Goal: Task Accomplishment & Management: Use online tool/utility

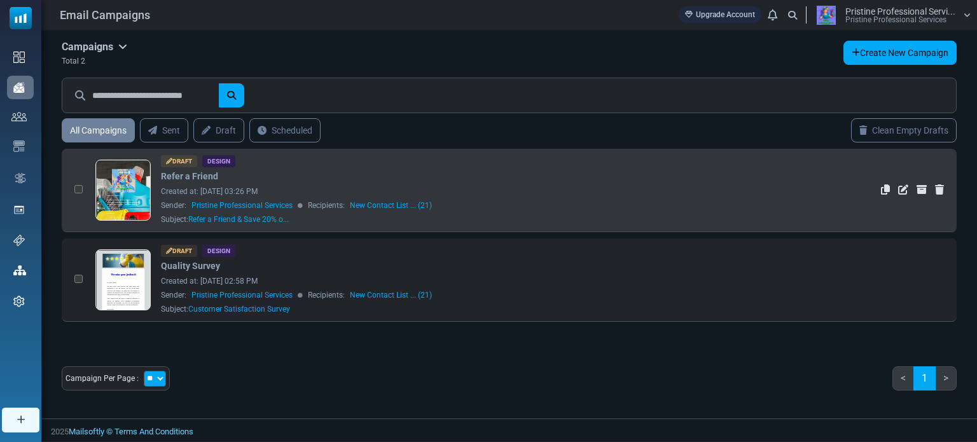
click at [123, 193] on link at bounding box center [123, 225] width 55 height 131
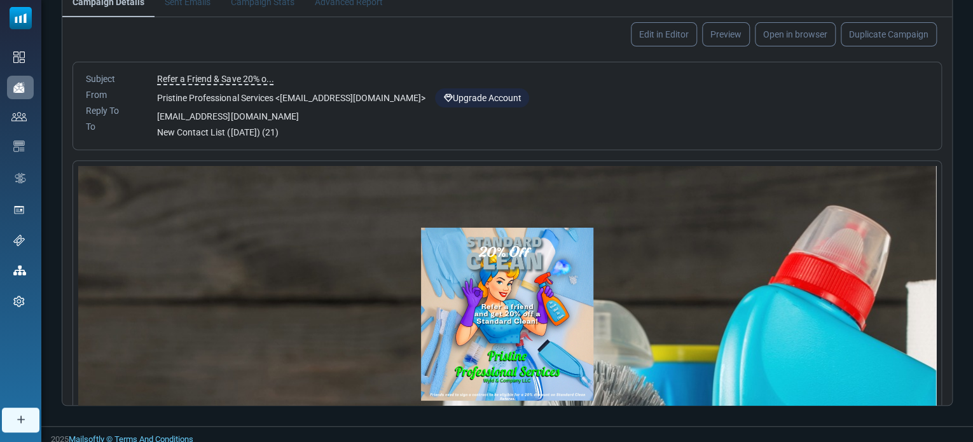
scroll to position [174, 0]
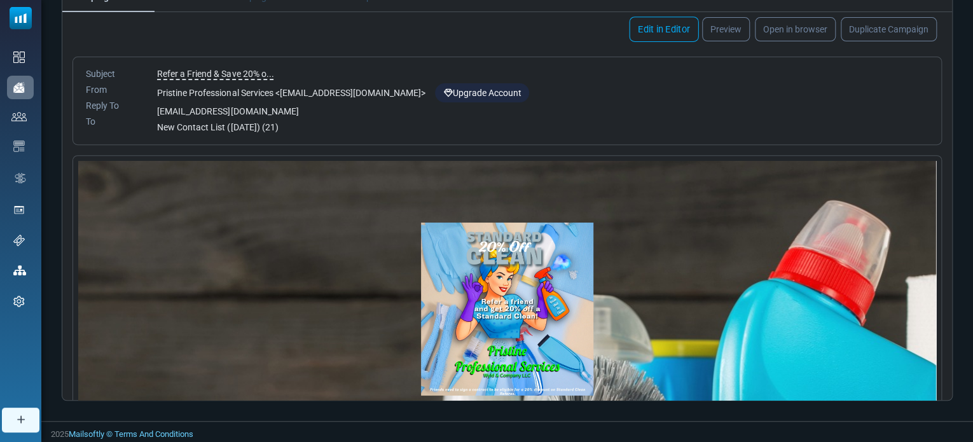
click at [661, 24] on link "Edit in Editor" at bounding box center [663, 29] width 69 height 25
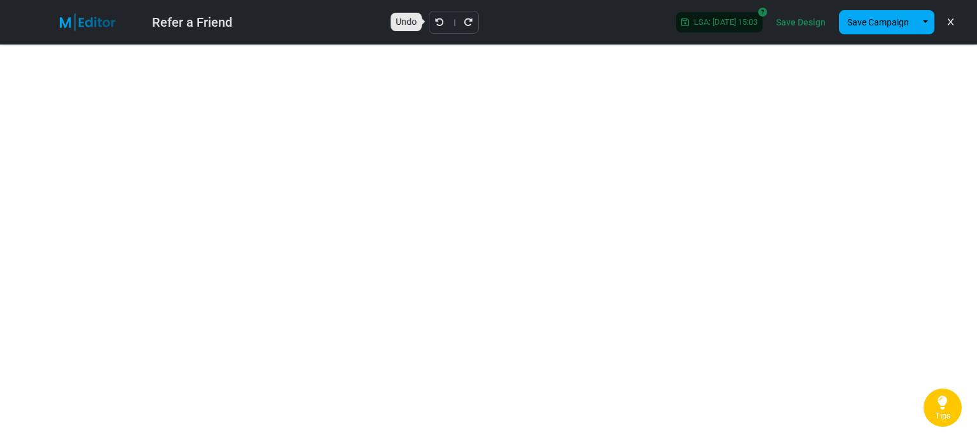
click at [435, 23] on icon "Undo" at bounding box center [439, 22] width 9 height 9
click at [435, 21] on icon "Undo" at bounding box center [439, 22] width 9 height 9
click at [435, 22] on icon "Undo" at bounding box center [439, 22] width 9 height 9
click at [815, 24] on link "Save Design" at bounding box center [801, 22] width 56 height 22
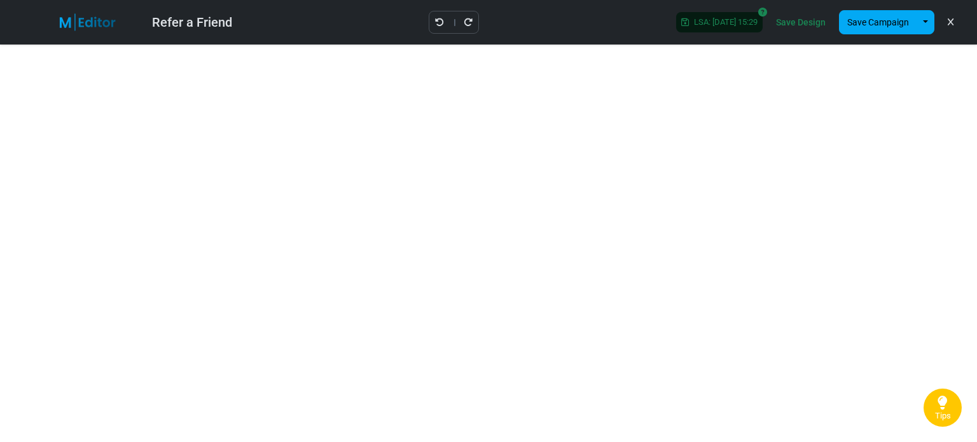
click at [802, 24] on link "Save Design" at bounding box center [801, 22] width 56 height 22
click at [802, 20] on link "Save Design" at bounding box center [801, 22] width 56 height 22
click at [799, 17] on link "Save Design" at bounding box center [801, 22] width 56 height 22
click at [926, 25] on button "button" at bounding box center [925, 22] width 18 height 24
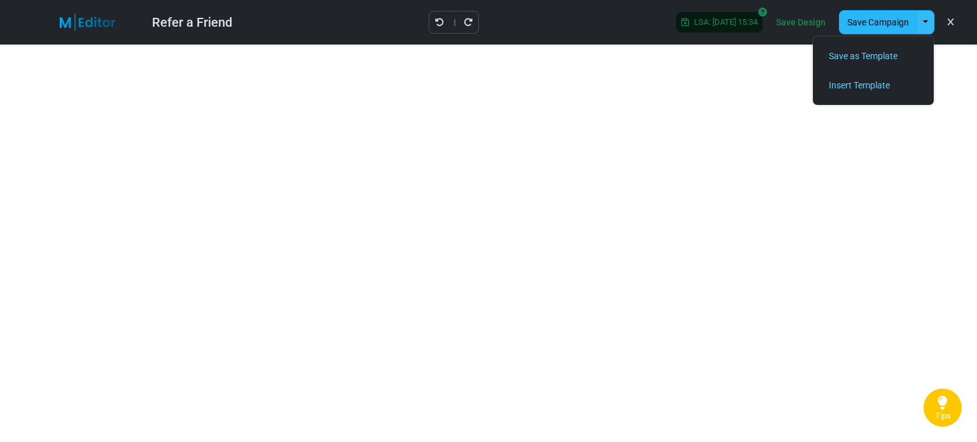
click at [880, 24] on button "Save Campaign" at bounding box center [878, 22] width 78 height 24
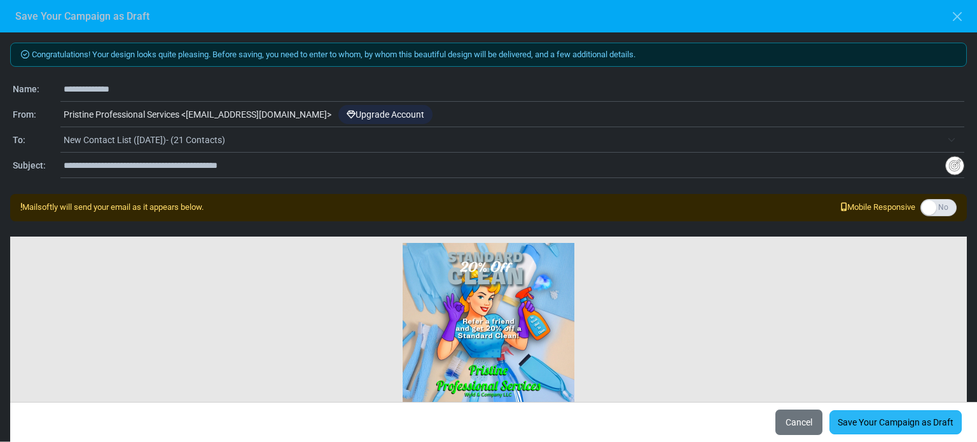
click at [870, 424] on link "Save Your Campaign as Draft" at bounding box center [895, 422] width 132 height 24
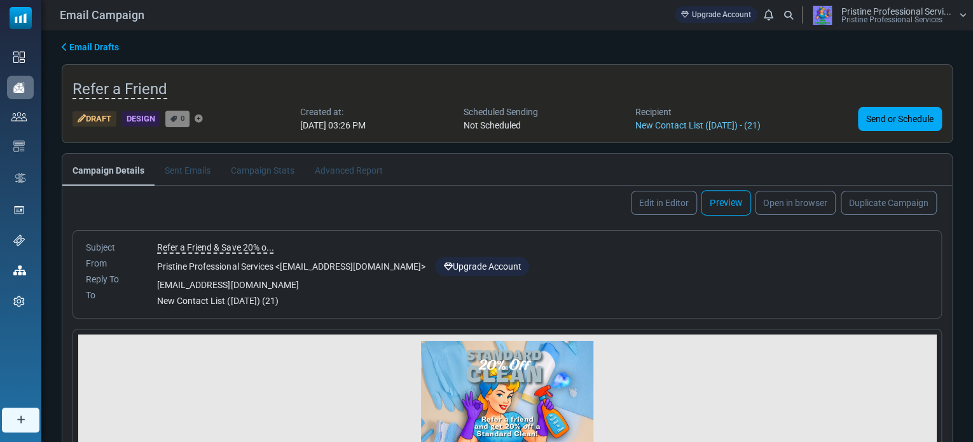
click at [723, 204] on link "Preview" at bounding box center [726, 202] width 50 height 25
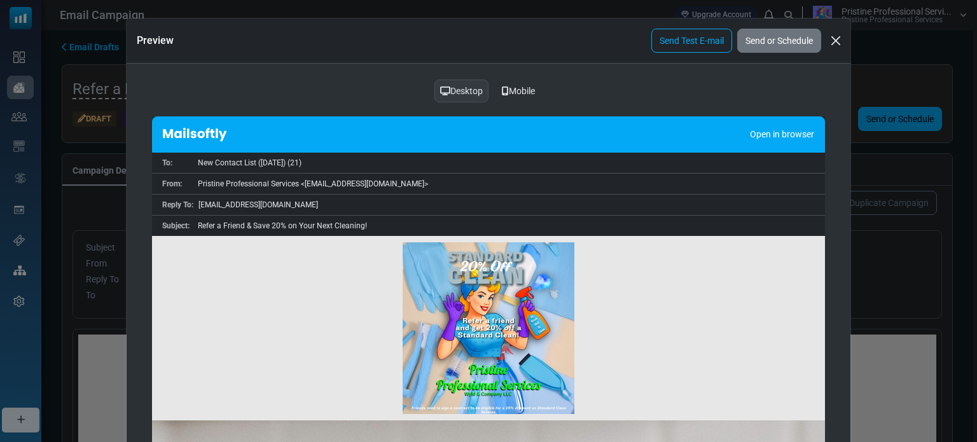
click at [525, 88] on div "Mobile" at bounding box center [518, 91] width 50 height 24
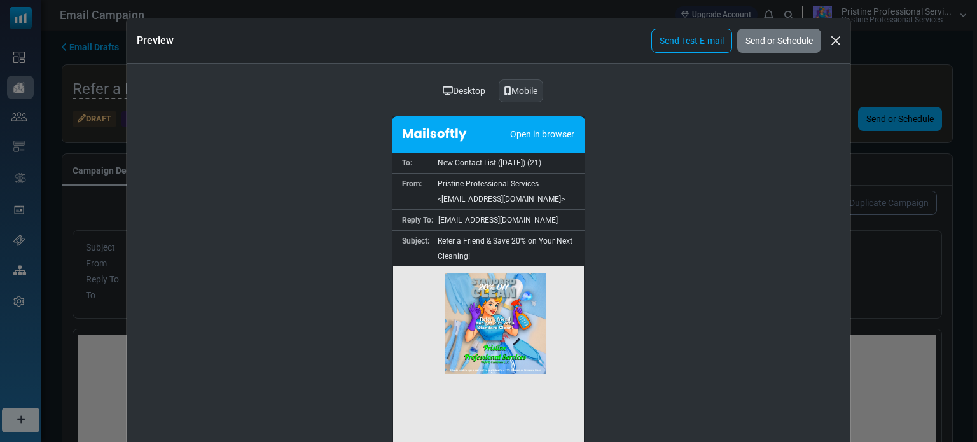
drag, startPoint x: 579, startPoint y: 288, endPoint x: 978, endPoint y: 556, distance: 481.1
click at [463, 91] on div "Desktop" at bounding box center [463, 91] width 59 height 24
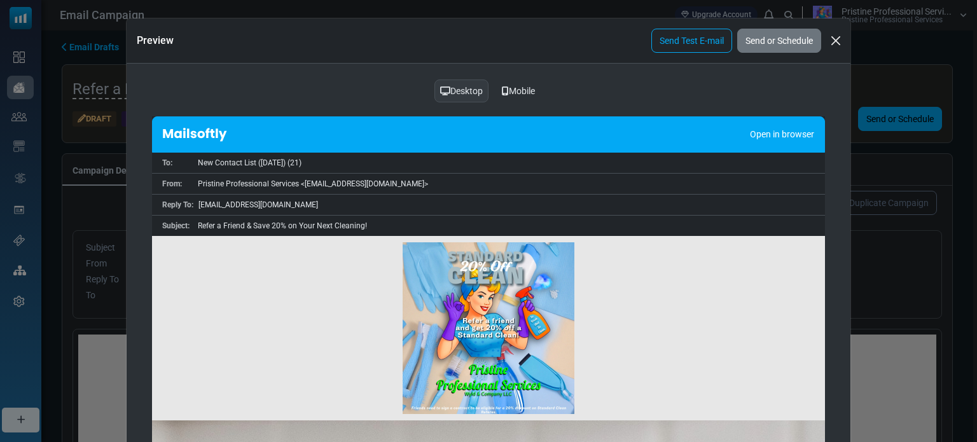
drag, startPoint x: 821, startPoint y: 269, endPoint x: 980, endPoint y: 457, distance: 245.9
click at [833, 46] on button "Close" at bounding box center [835, 40] width 19 height 19
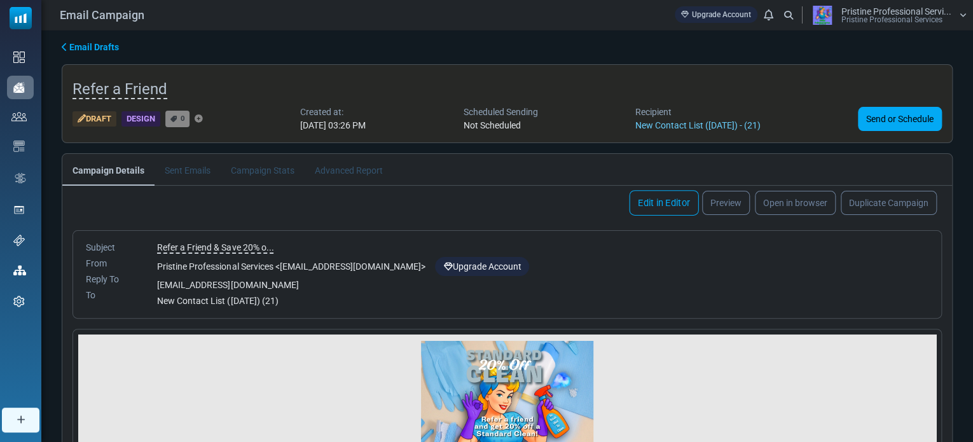
click at [656, 211] on link "Edit in Editor" at bounding box center [663, 202] width 69 height 25
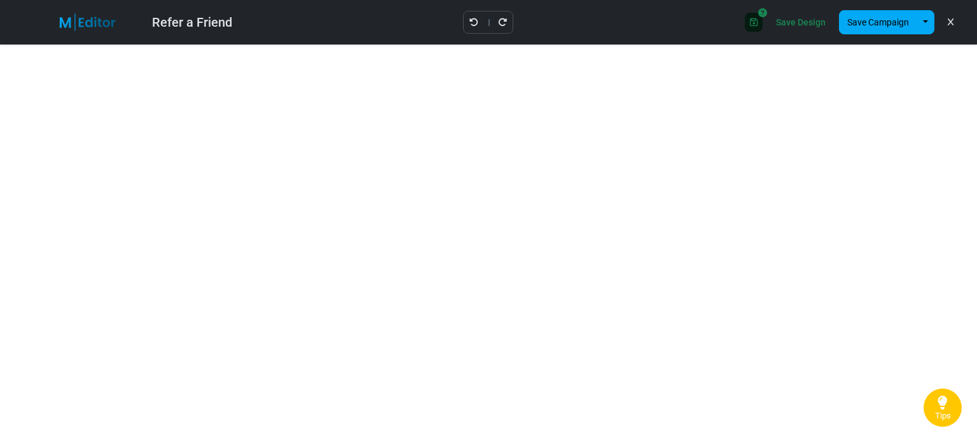
click at [794, 22] on link "Save Design" at bounding box center [801, 22] width 56 height 22
click at [795, 25] on link "Save Design" at bounding box center [801, 22] width 56 height 22
click at [923, 27] on button "button" at bounding box center [925, 22] width 18 height 24
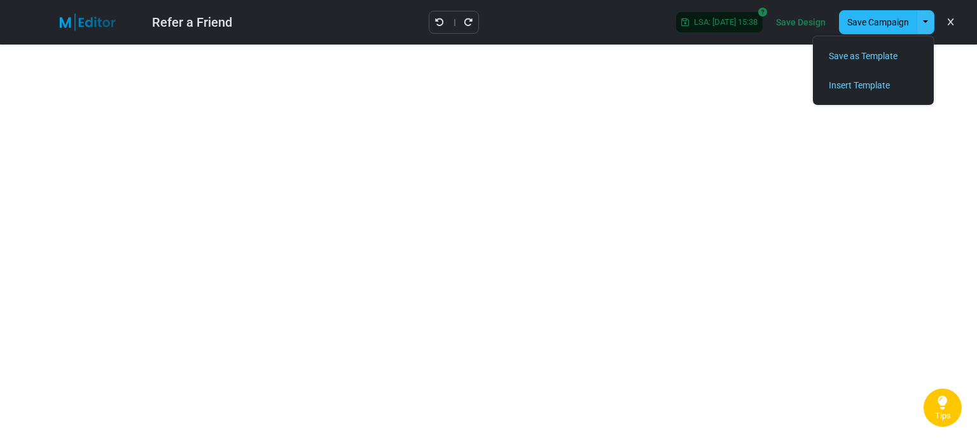
click at [874, 22] on button "Save Campaign" at bounding box center [878, 22] width 78 height 24
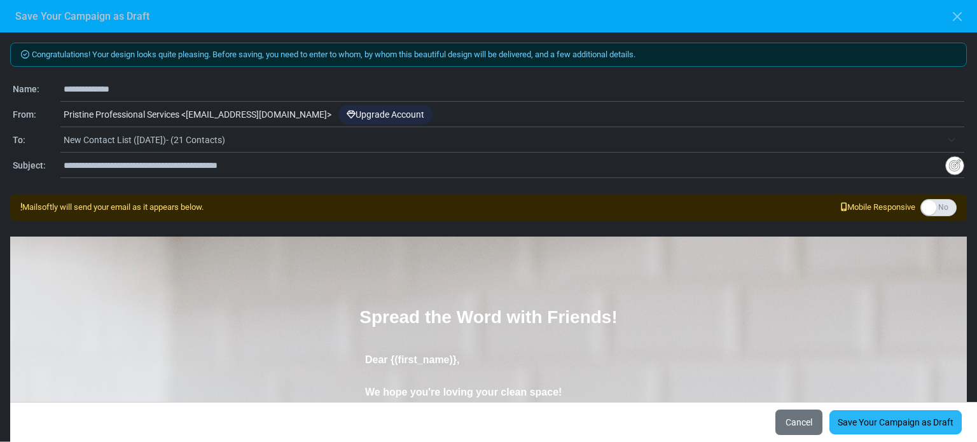
click at [888, 430] on link "Save Your Campaign as Draft" at bounding box center [895, 422] width 132 height 24
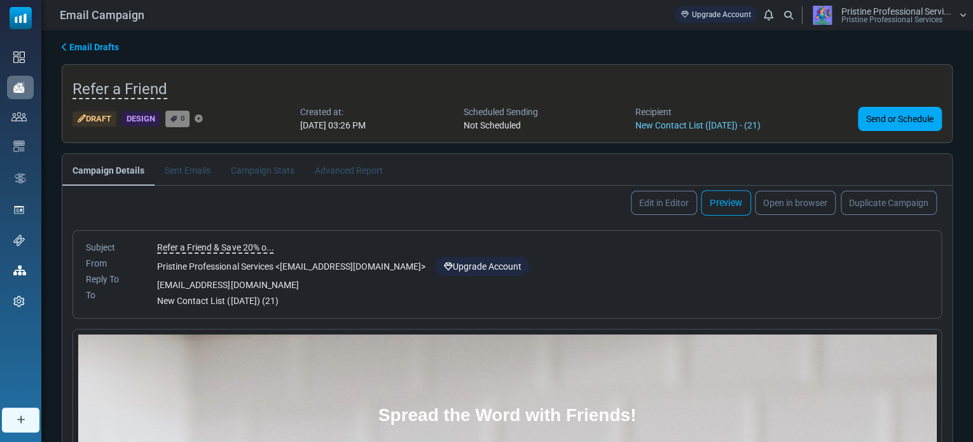
click at [730, 201] on link "Preview" at bounding box center [726, 202] width 50 height 25
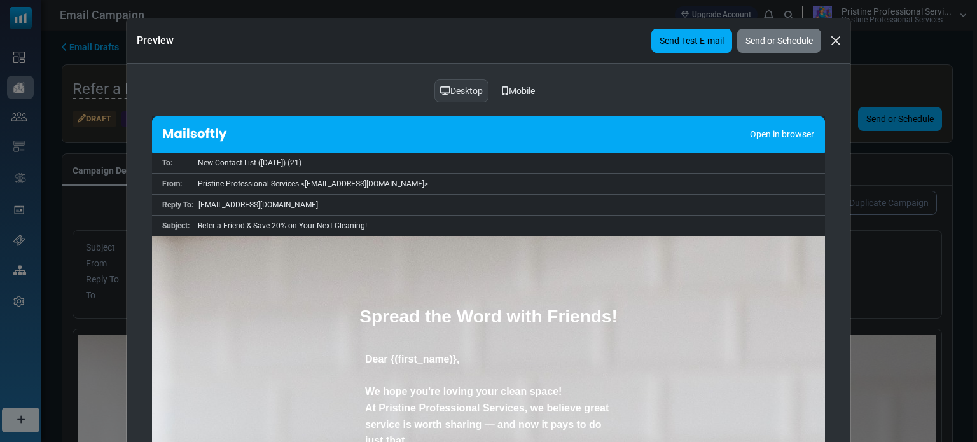
click at [676, 46] on link "Send Test E-mail" at bounding box center [691, 41] width 81 height 24
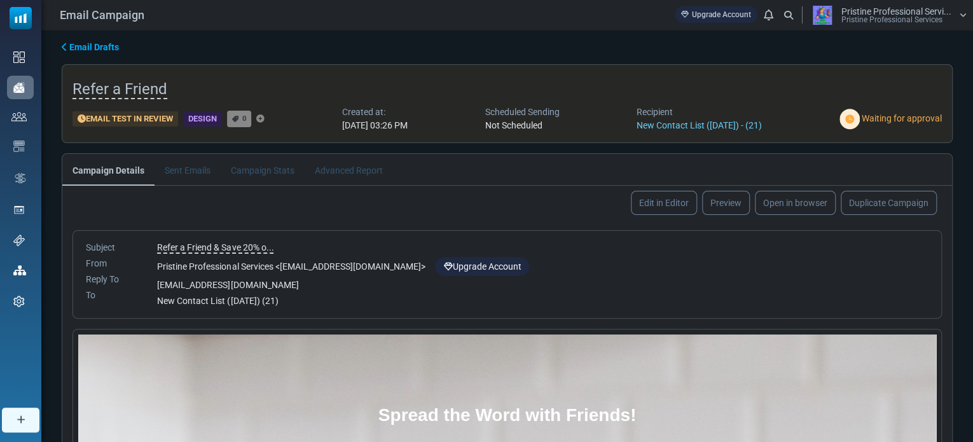
click at [93, 46] on span "Email Drafts" at bounding box center [94, 47] width 50 height 10
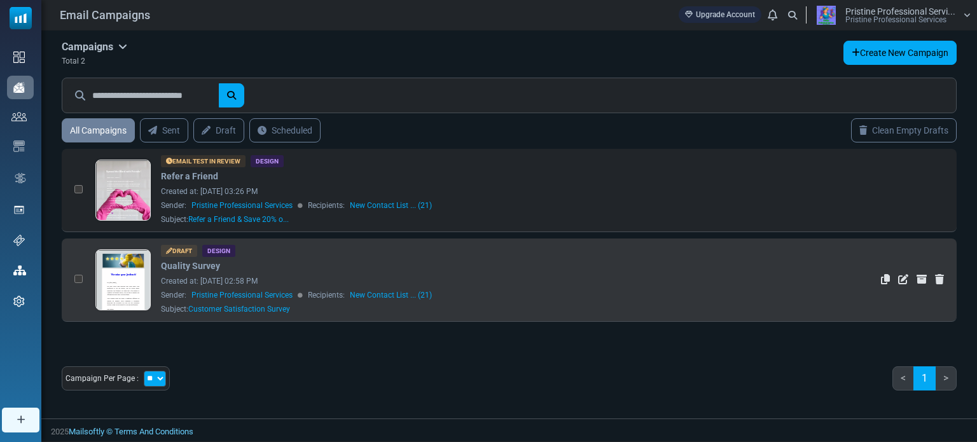
click at [129, 274] on link at bounding box center [123, 315] width 55 height 131
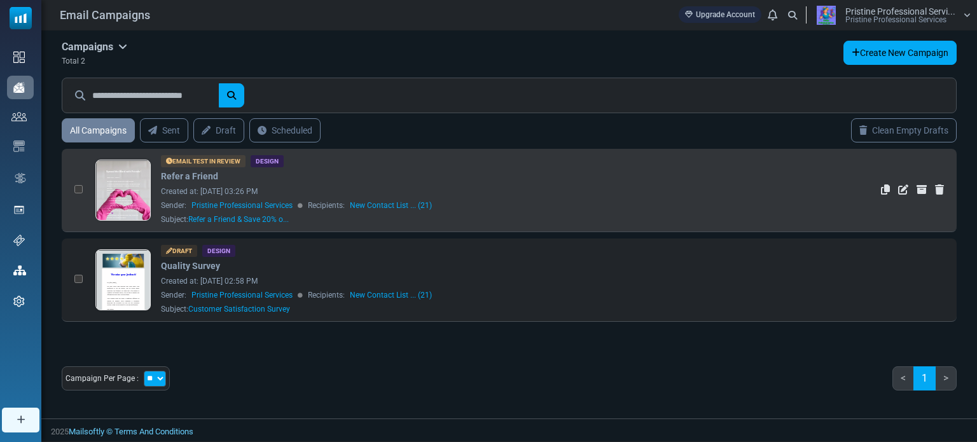
click at [129, 179] on link at bounding box center [123, 225] width 55 height 131
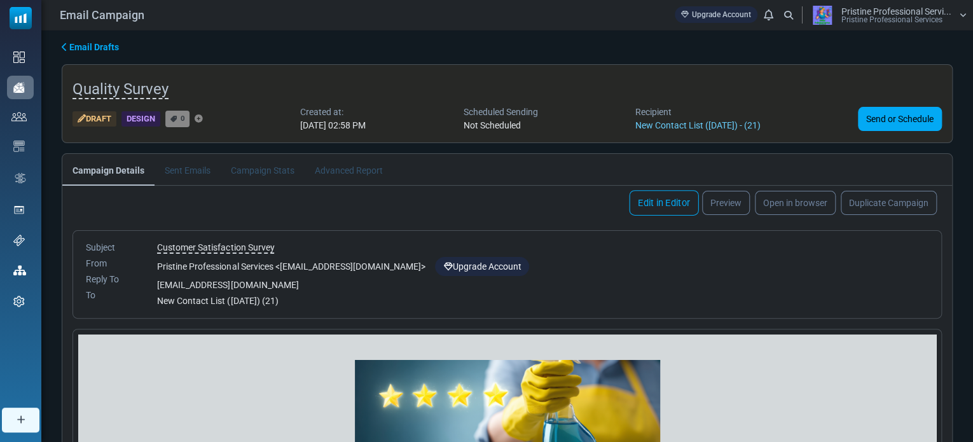
click at [661, 203] on link "Edit in Editor" at bounding box center [663, 202] width 69 height 25
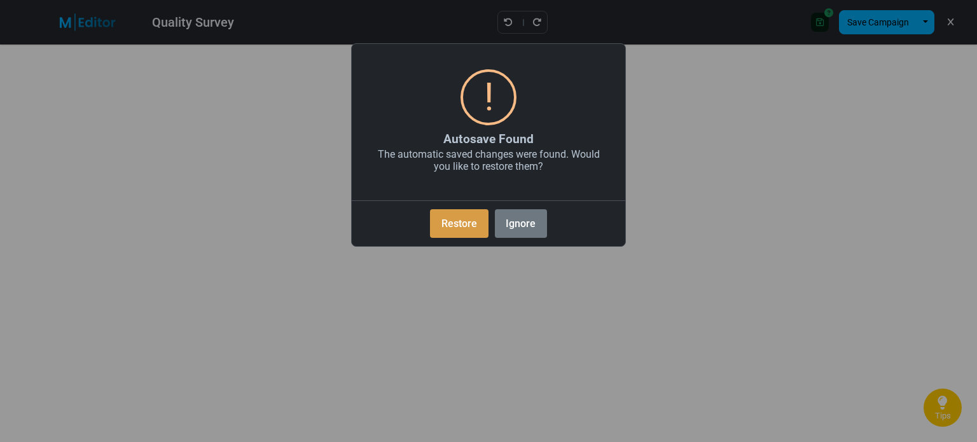
click at [467, 230] on button "Restore" at bounding box center [459, 223] width 58 height 29
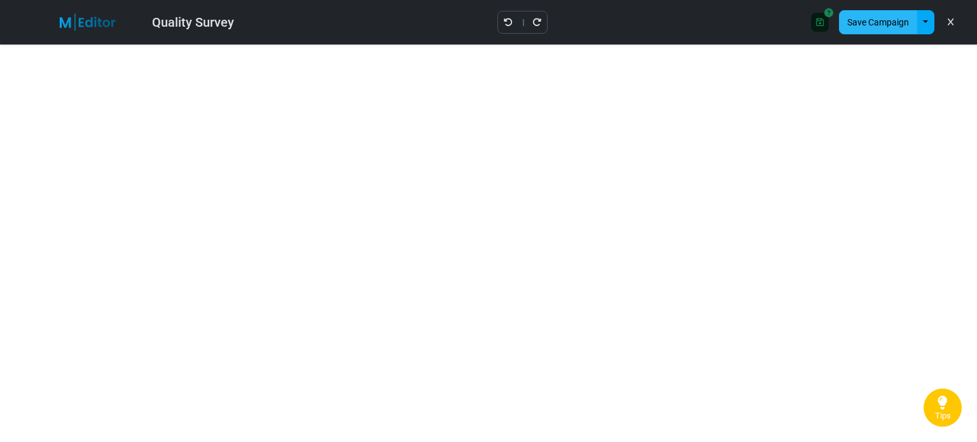
click at [872, 24] on button "Save Campaign" at bounding box center [878, 22] width 78 height 24
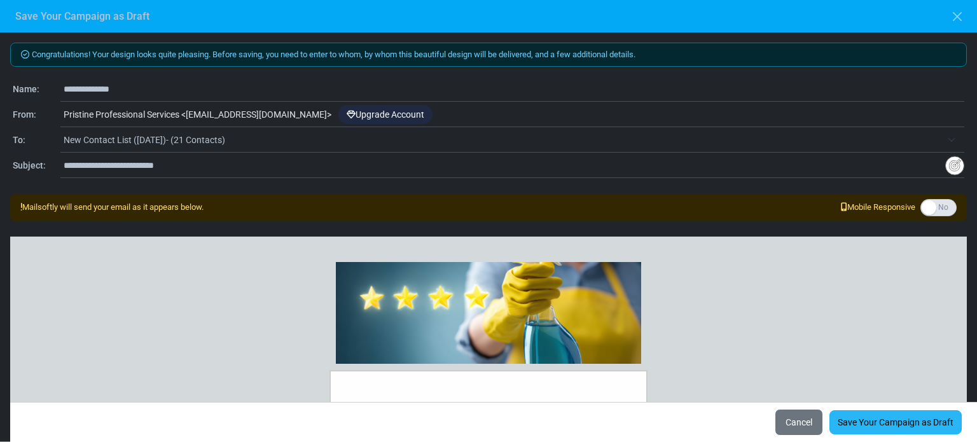
click at [871, 422] on link "Save Your Campaign as Draft" at bounding box center [895, 422] width 132 height 24
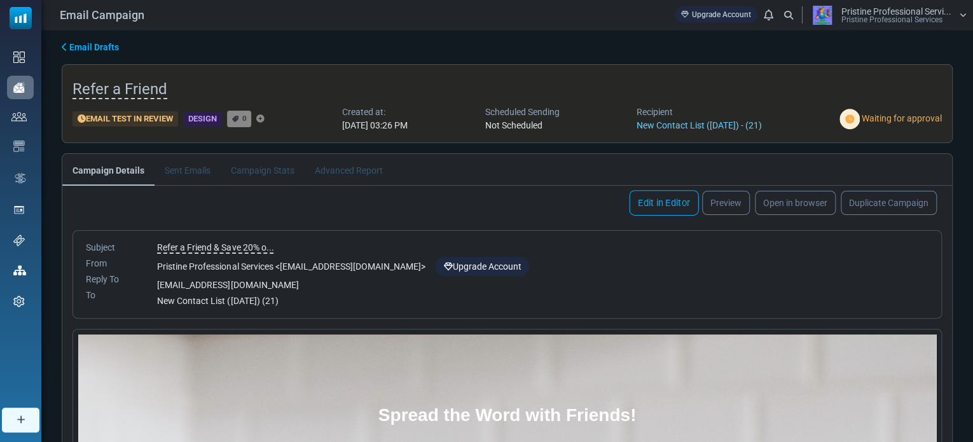
click at [653, 208] on link "Edit in Editor" at bounding box center [663, 202] width 69 height 25
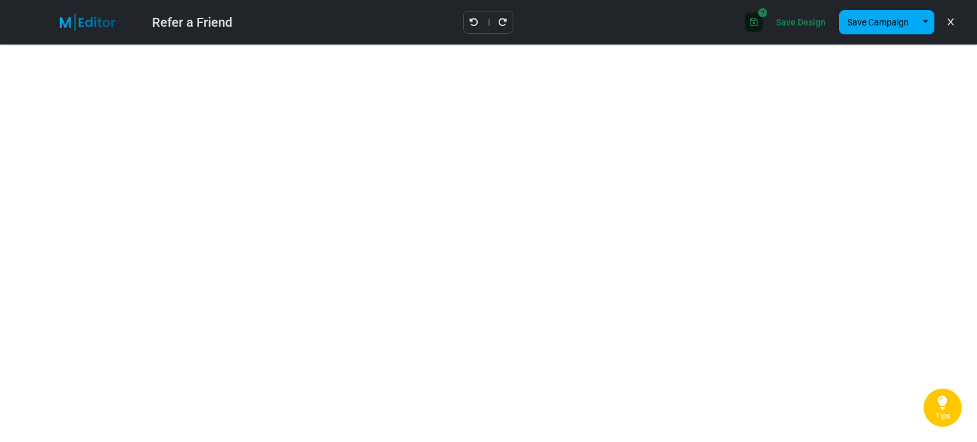
click at [801, 20] on link "Save Design" at bounding box center [801, 22] width 56 height 22
click at [865, 24] on button "Save Campaign" at bounding box center [878, 22] width 78 height 24
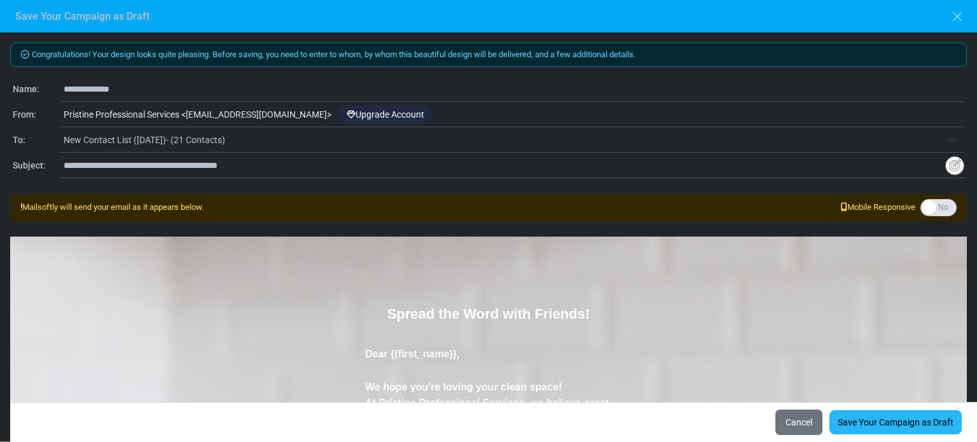
click at [868, 422] on link "Save Your Campaign as Draft" at bounding box center [895, 422] width 132 height 24
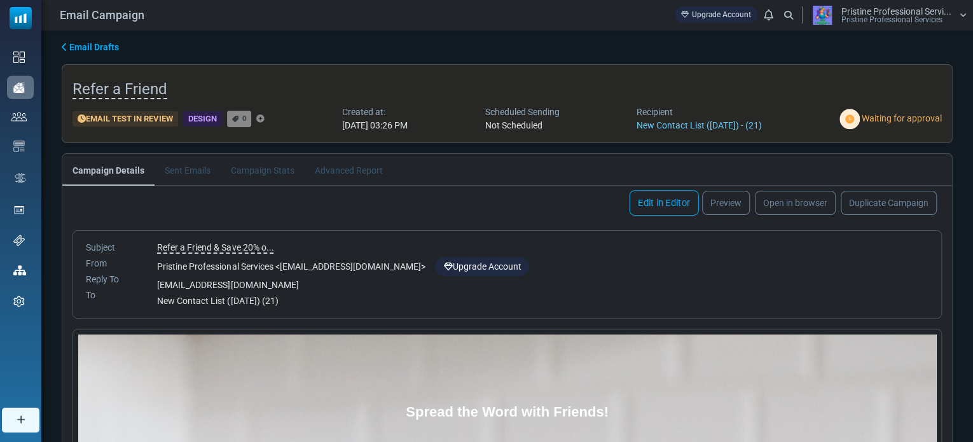
click at [668, 206] on link "Edit in Editor" at bounding box center [663, 202] width 69 height 25
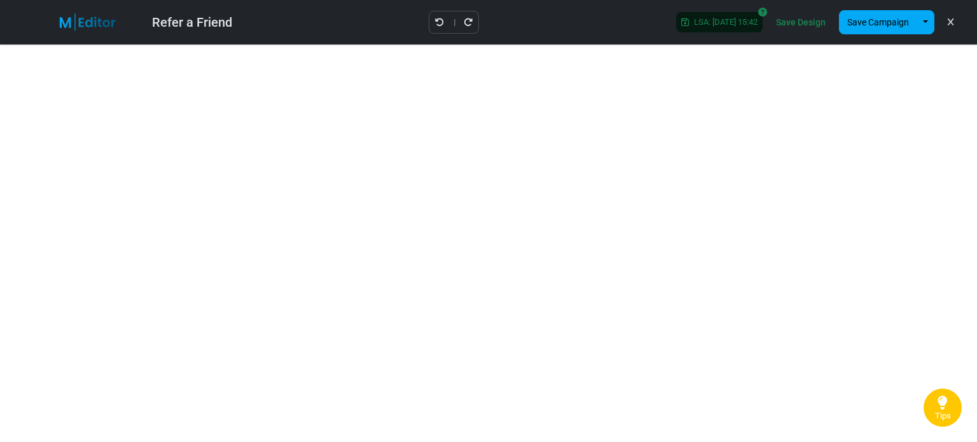
click at [804, 23] on link "Save Design" at bounding box center [801, 22] width 56 height 22
click at [850, 20] on button "Save Campaign" at bounding box center [878, 22] width 78 height 24
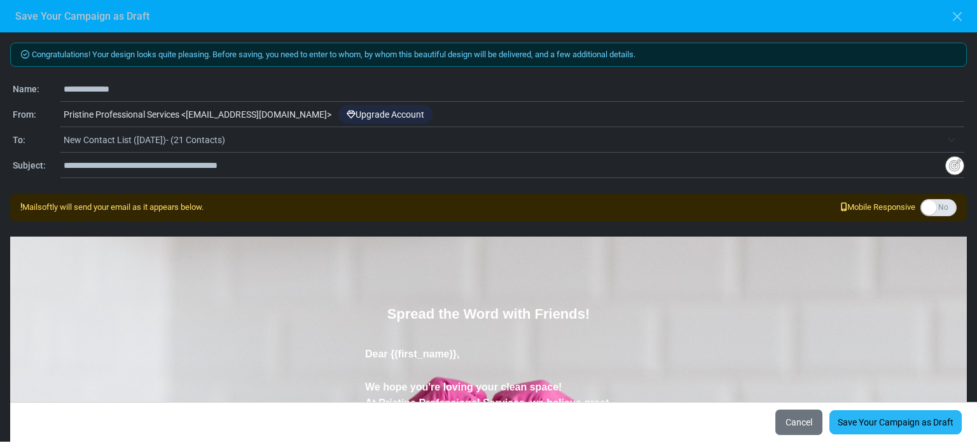
click at [867, 418] on link "Save Your Campaign as Draft" at bounding box center [895, 422] width 132 height 24
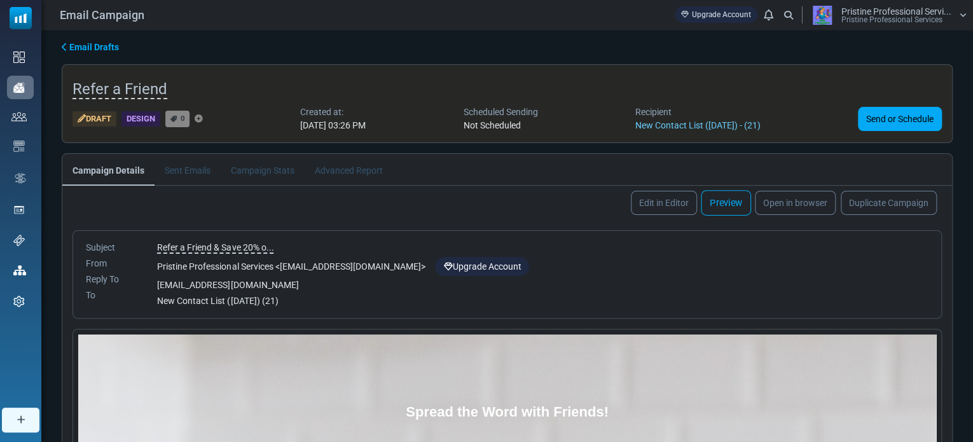
click at [727, 203] on link "Preview" at bounding box center [726, 202] width 50 height 25
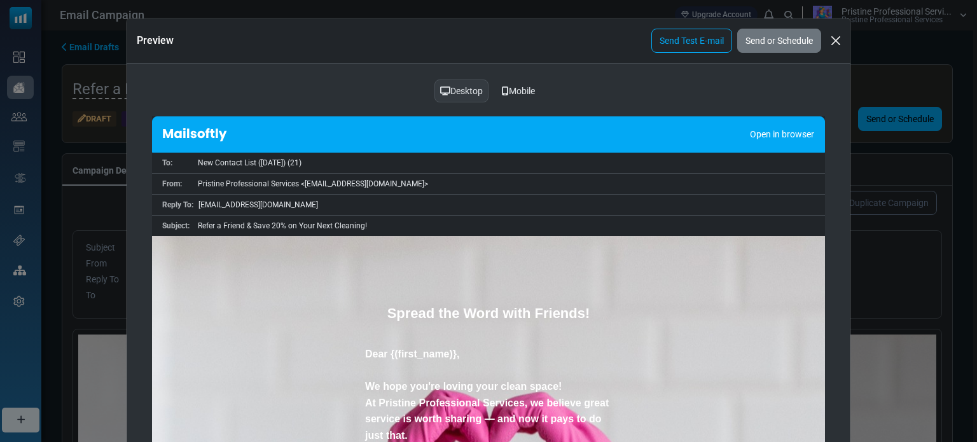
click at [516, 88] on div "Mobile" at bounding box center [518, 91] width 50 height 24
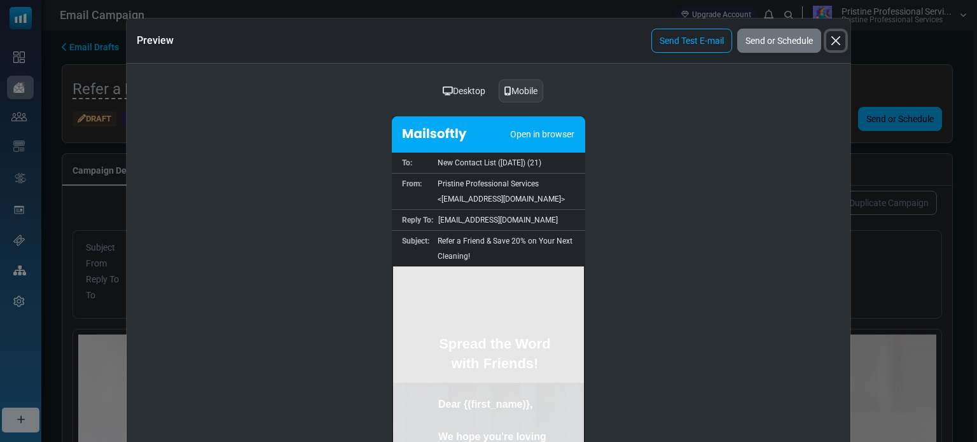
click at [833, 45] on button "Close" at bounding box center [835, 40] width 19 height 19
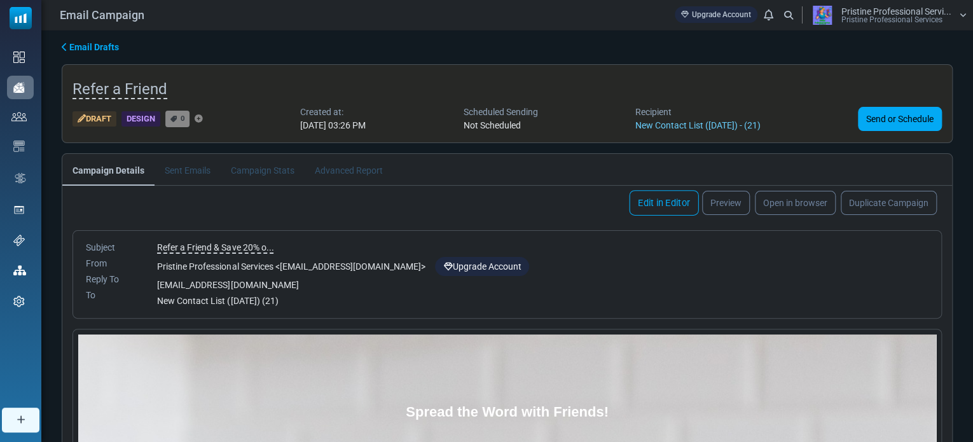
click at [659, 202] on link "Edit in Editor" at bounding box center [663, 202] width 69 height 25
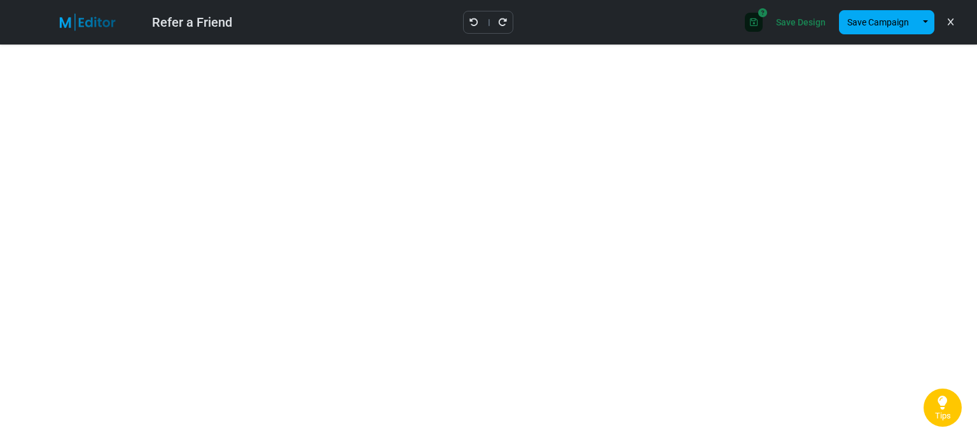
click at [794, 17] on link "Save Design" at bounding box center [801, 22] width 56 height 22
click at [795, 20] on link "Save Design" at bounding box center [801, 22] width 56 height 22
click at [804, 25] on link "Save Design" at bounding box center [801, 22] width 56 height 22
click at [877, 19] on button "Save Campaign" at bounding box center [878, 22] width 78 height 24
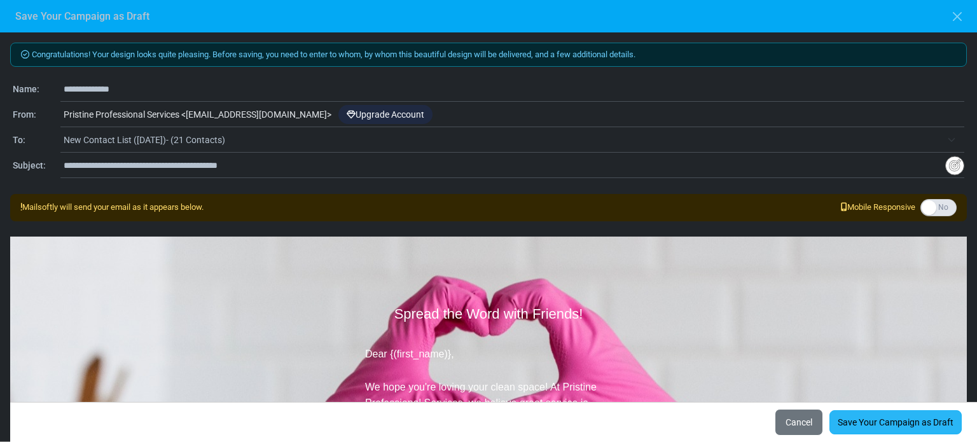
click at [853, 418] on link "Save Your Campaign as Draft" at bounding box center [895, 422] width 132 height 24
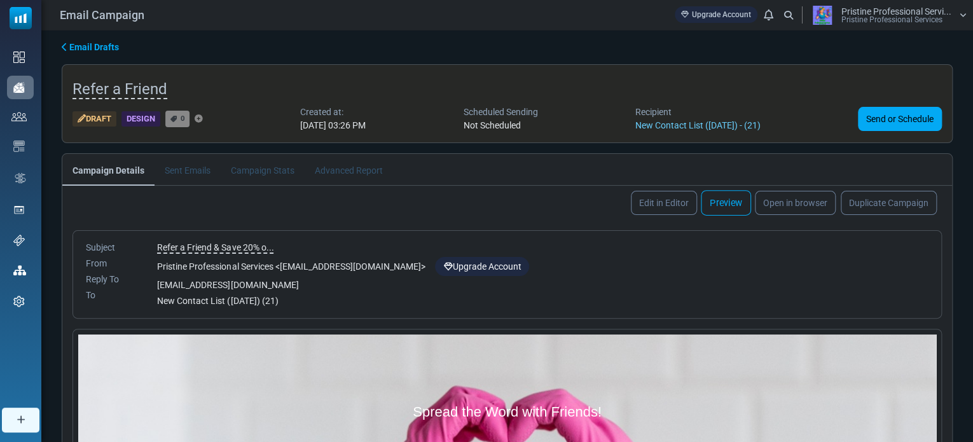
click at [722, 203] on link "Preview" at bounding box center [726, 202] width 50 height 25
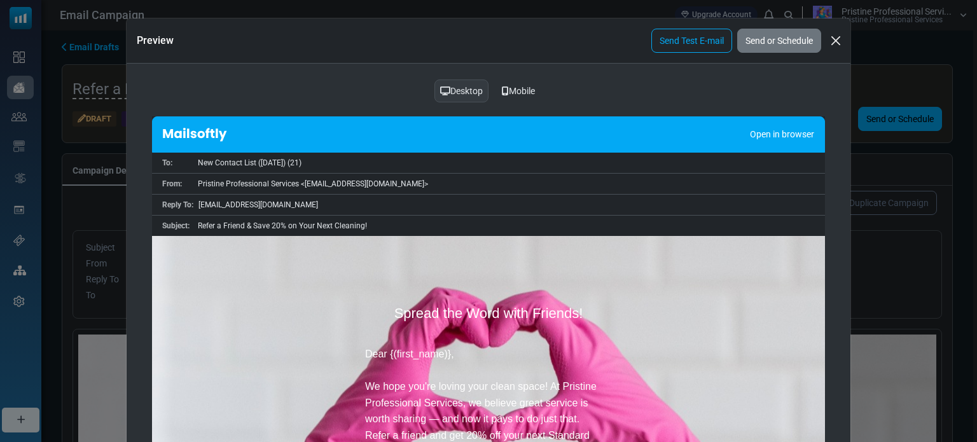
click at [509, 93] on div "Mobile" at bounding box center [518, 91] width 50 height 24
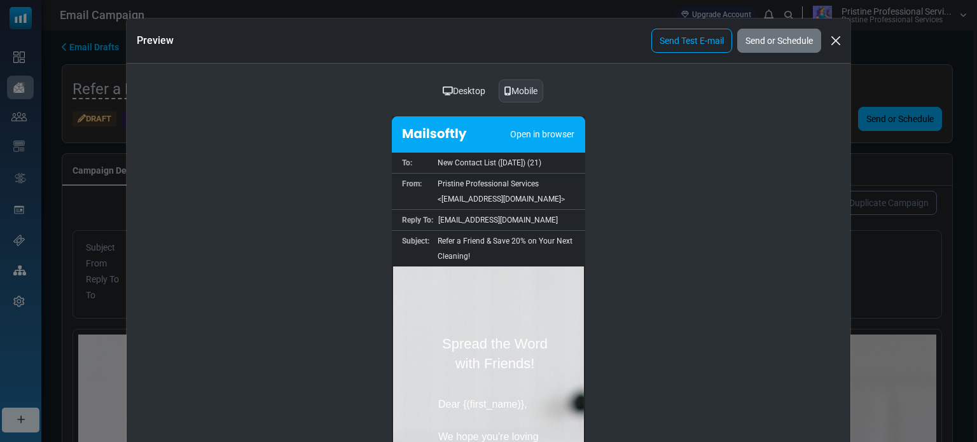
click at [670, 134] on div "Desktop Mobile Open in browser To: New Contact List (2025-09-24) (21) From: Pri…" at bounding box center [489, 341] width 724 height 555
click at [682, 43] on link "Send Test E-mail" at bounding box center [691, 41] width 81 height 24
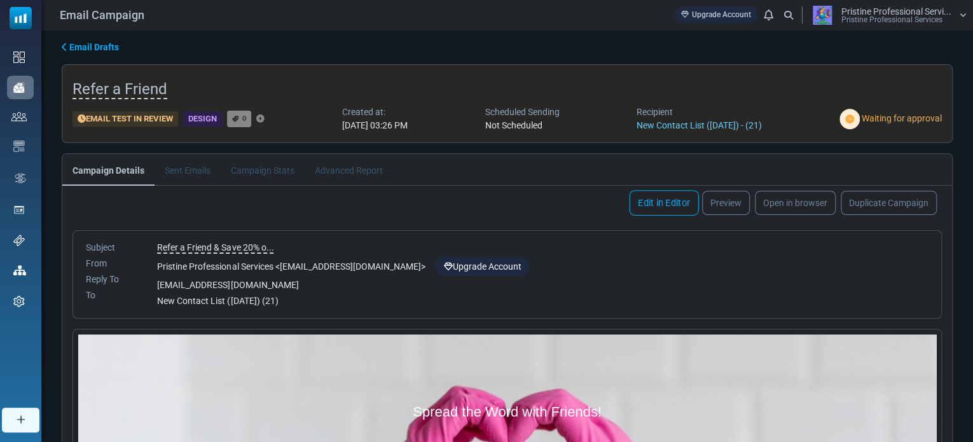
click at [645, 203] on link "Edit in Editor" at bounding box center [663, 202] width 69 height 25
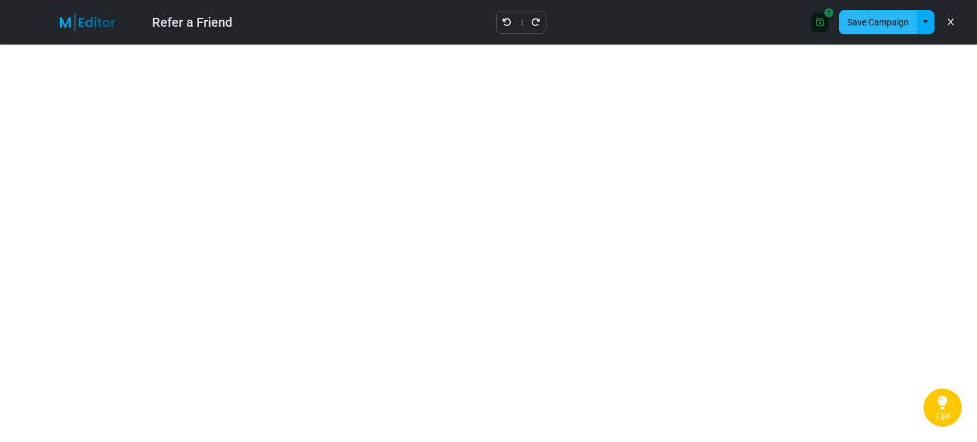
click at [859, 25] on button "Save Campaign" at bounding box center [878, 22] width 78 height 24
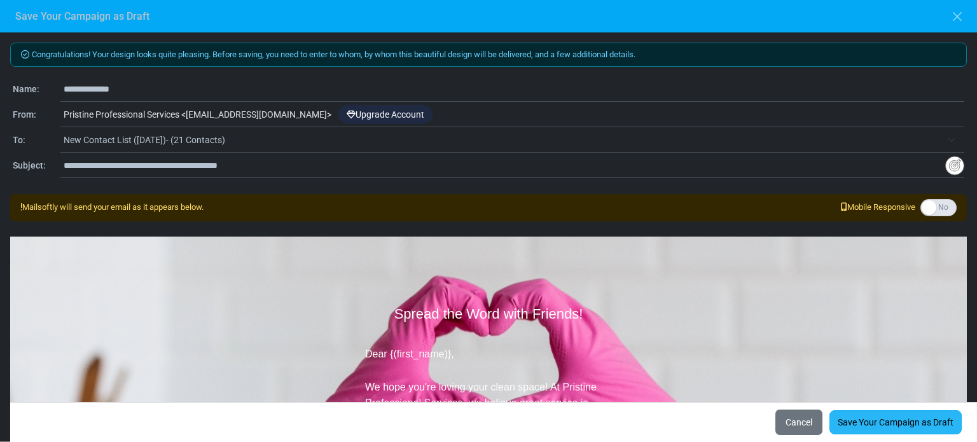
click at [872, 422] on link "Save Your Campaign as Draft" at bounding box center [895, 422] width 132 height 24
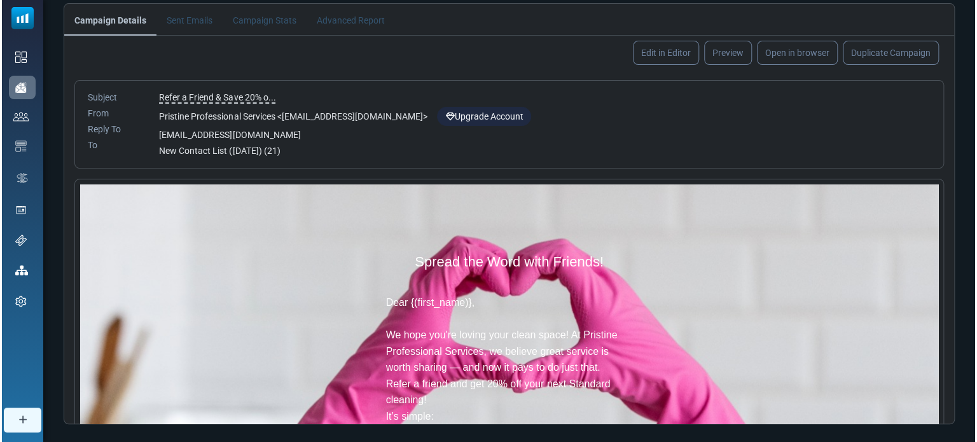
scroll to position [174, 0]
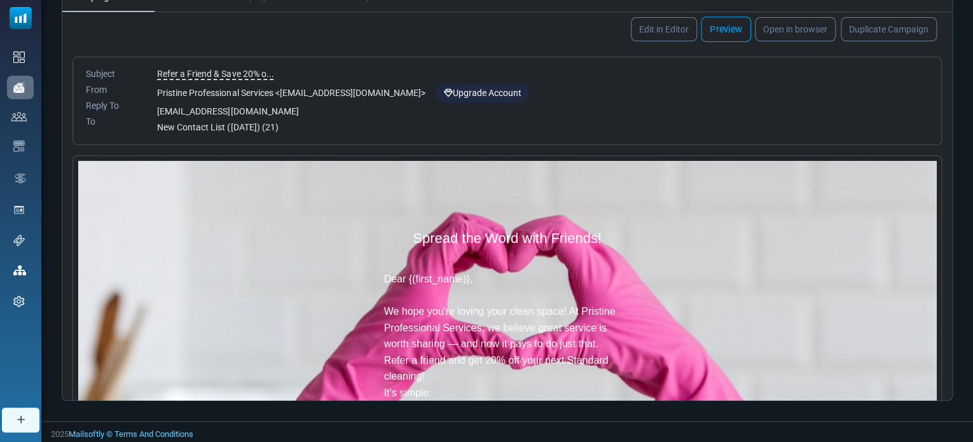
click at [724, 28] on link "Preview" at bounding box center [726, 29] width 50 height 25
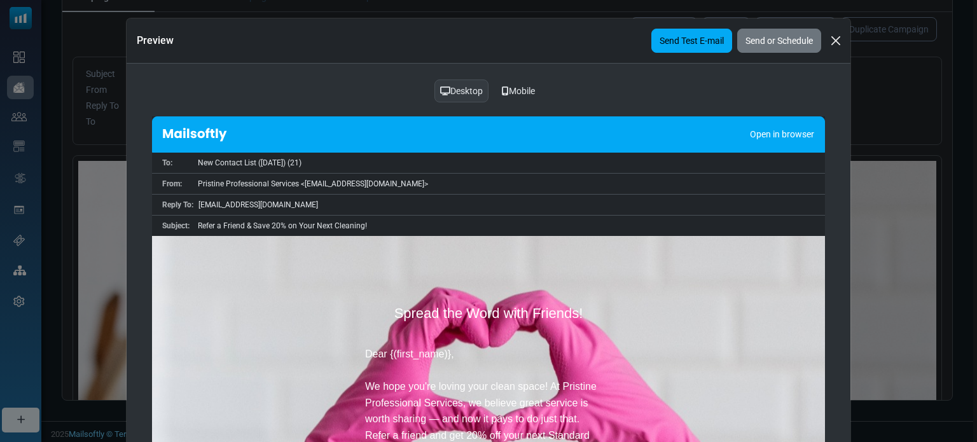
click at [679, 34] on link "Send Test E-mail" at bounding box center [691, 41] width 81 height 24
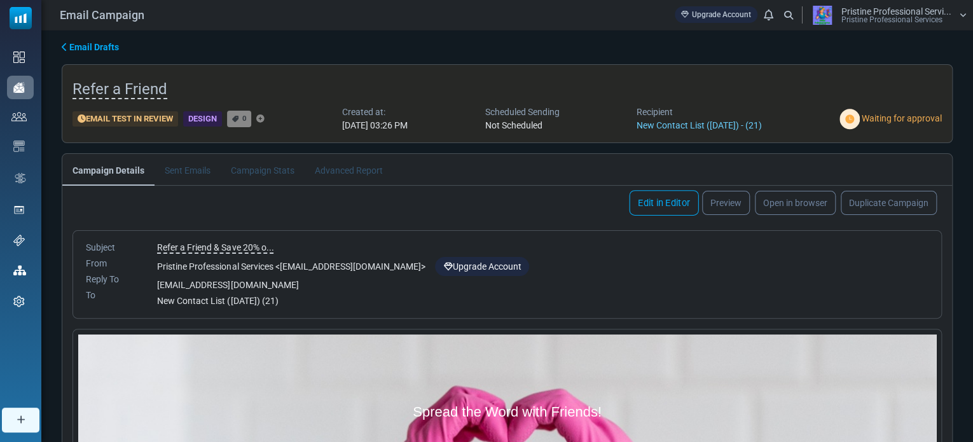
click at [658, 195] on link "Edit in Editor" at bounding box center [663, 202] width 69 height 25
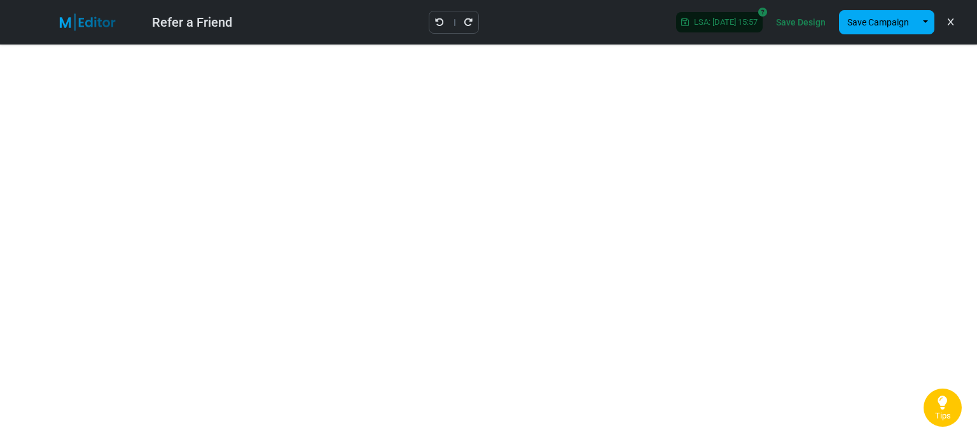
click at [802, 25] on link "Save Design" at bounding box center [801, 22] width 56 height 22
click at [875, 30] on button "Save Campaign" at bounding box center [878, 22] width 78 height 24
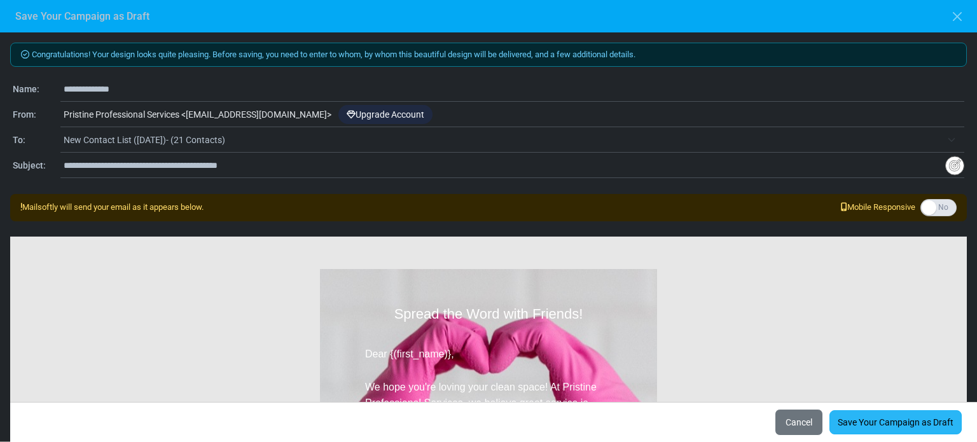
click at [866, 421] on link "Save Your Campaign as Draft" at bounding box center [895, 422] width 132 height 24
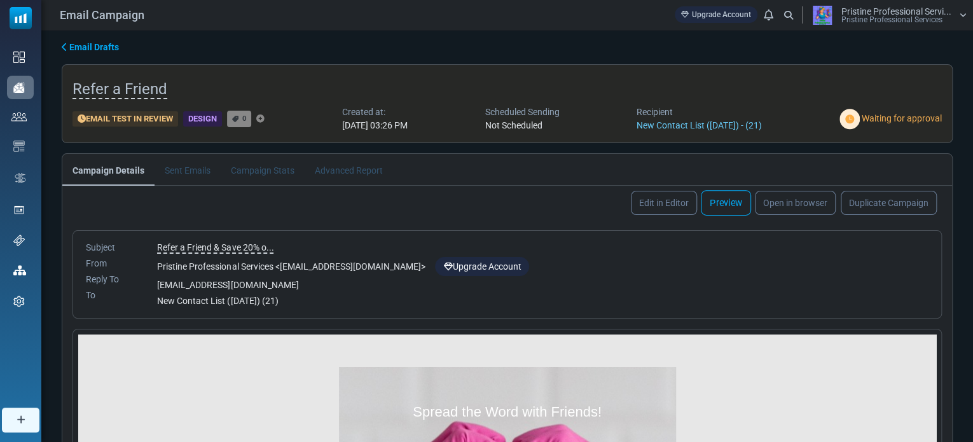
click at [733, 203] on link "Preview" at bounding box center [726, 202] width 50 height 25
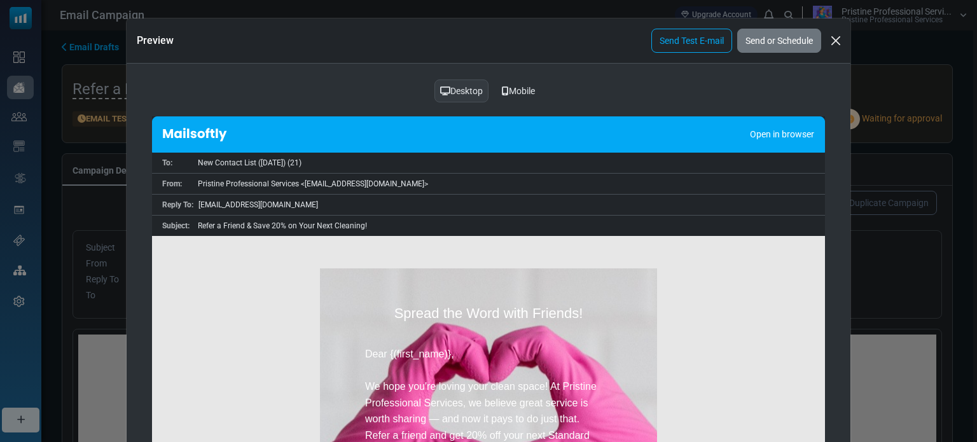
click at [513, 92] on div "Mobile" at bounding box center [518, 91] width 50 height 24
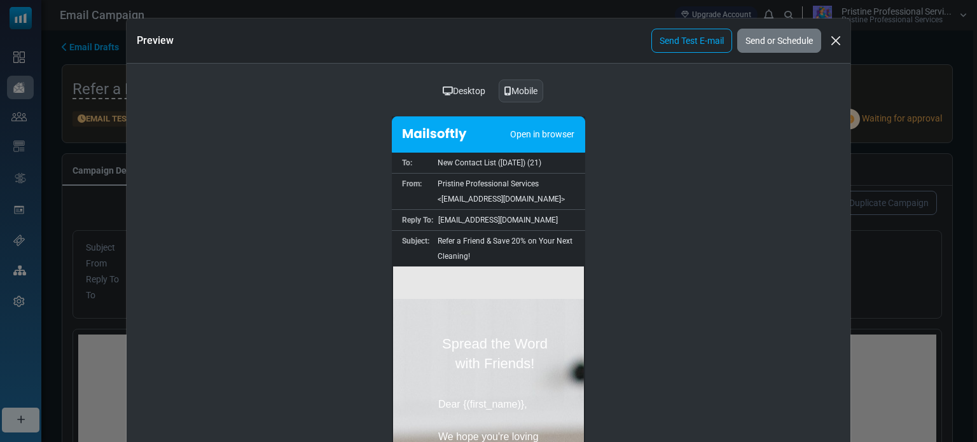
drag, startPoint x: 580, startPoint y: 284, endPoint x: 978, endPoint y: 547, distance: 477.2
click at [680, 43] on link "Send Test E-mail" at bounding box center [691, 41] width 81 height 24
